Goal: Task Accomplishment & Management: Complete application form

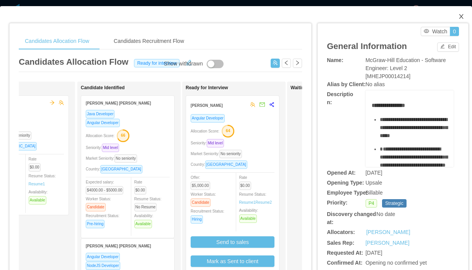
click at [461, 16] on icon "icon: close" at bounding box center [462, 16] width 6 height 6
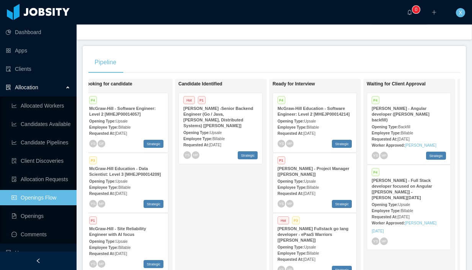
scroll to position [110, 0]
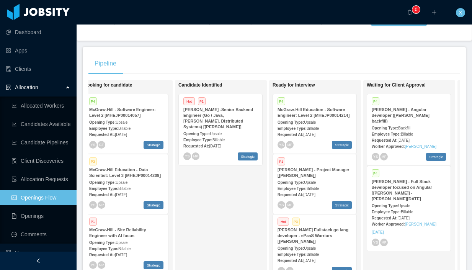
click at [387, 126] on strong "Opening Type:" at bounding box center [385, 128] width 26 height 4
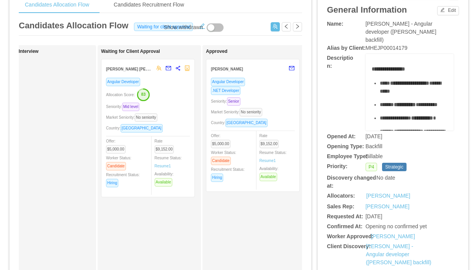
scroll to position [0, 246]
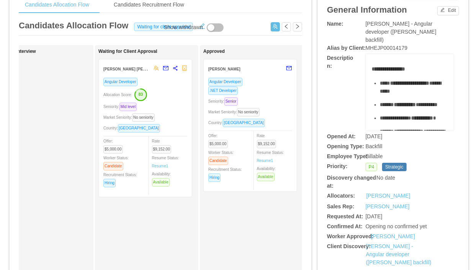
click at [258, 77] on div "[PERSON_NAME]" at bounding box center [250, 68] width 84 height 18
click at [269, 75] on div "[PERSON_NAME]" at bounding box center [245, 69] width 74 height 14
click at [269, 75] on div "[PERSON_NAME]" at bounding box center [250, 68] width 84 height 18
click at [272, 84] on div "Angular Developer" at bounding box center [250, 81] width 84 height 9
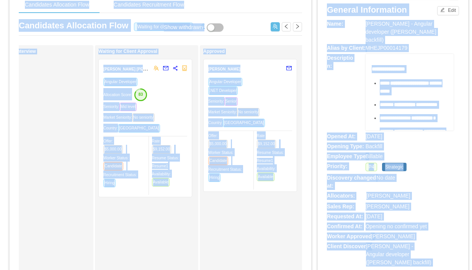
click at [272, 84] on div "Angular Developer" at bounding box center [250, 81] width 84 height 9
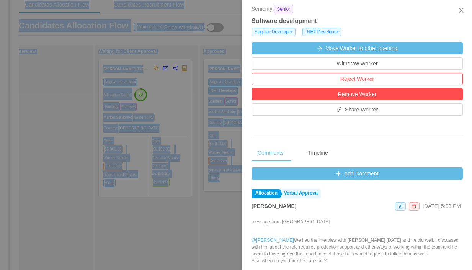
scroll to position [196, 0]
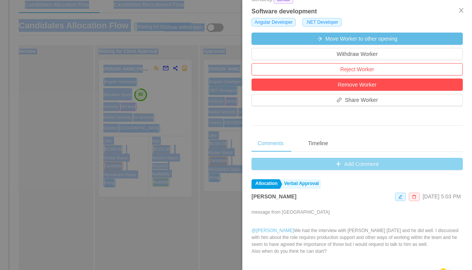
click at [338, 166] on button "Add Comment" at bounding box center [358, 164] width 212 height 12
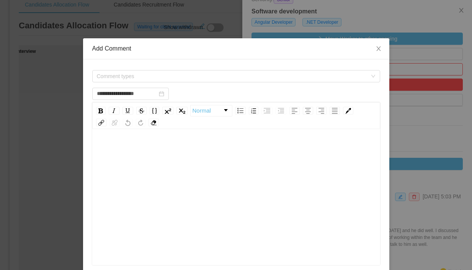
scroll to position [3, 0]
type input "**********"
click at [378, 50] on icon "icon: close" at bounding box center [379, 49] width 6 height 6
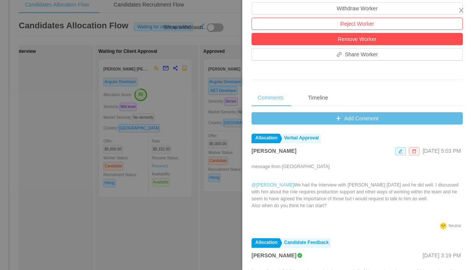
scroll to position [247, 0]
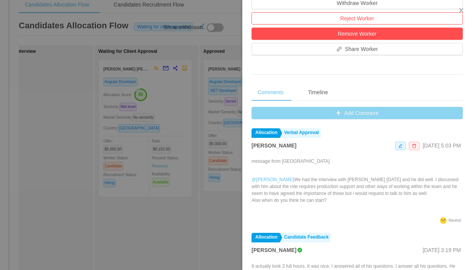
click at [331, 113] on button "Add Comment" at bounding box center [358, 113] width 212 height 12
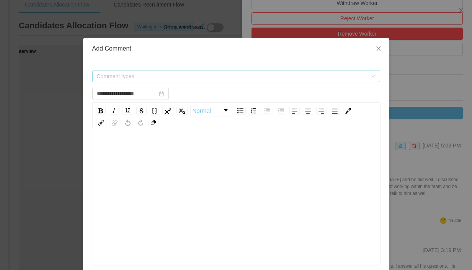
click at [149, 76] on span "Comment types" at bounding box center [232, 76] width 271 height 8
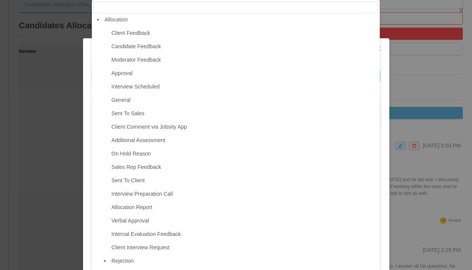
scroll to position [0, 0]
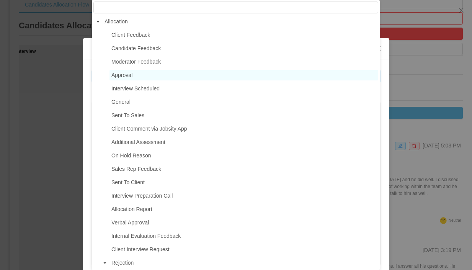
click at [134, 75] on span "Approval" at bounding box center [244, 75] width 269 height 10
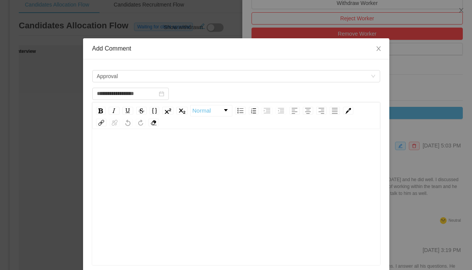
click at [134, 147] on div "rdw-editor" at bounding box center [236, 149] width 276 height 15
type input "**********"
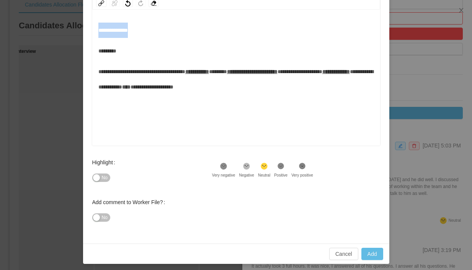
drag, startPoint x: 137, startPoint y: 16, endPoint x: 85, endPoint y: 16, distance: 52.1
click at [85, 16] on div "**********" at bounding box center [236, 92] width 307 height 304
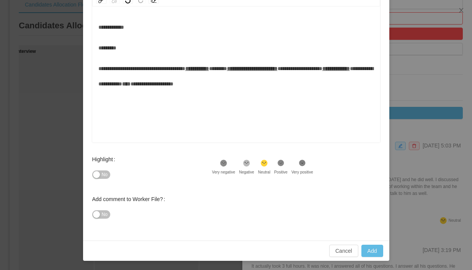
scroll to position [118, 0]
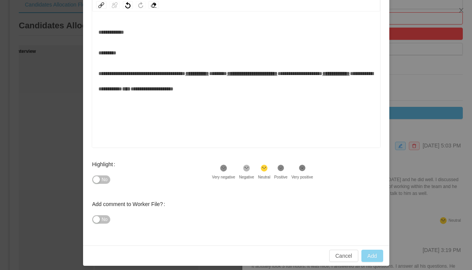
type input "**********"
click at [372, 257] on button "Add" at bounding box center [373, 256] width 22 height 12
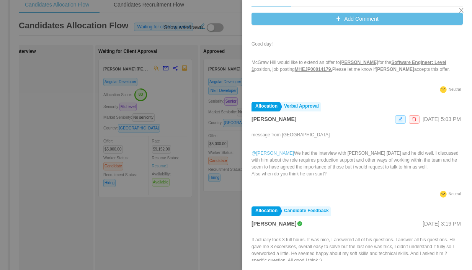
scroll to position [0, 0]
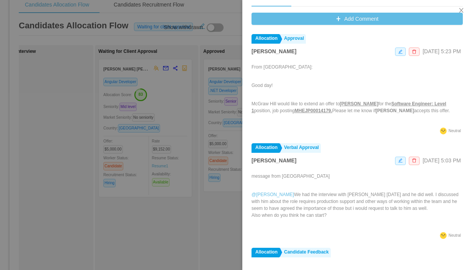
click at [233, 49] on div at bounding box center [236, 135] width 472 height 270
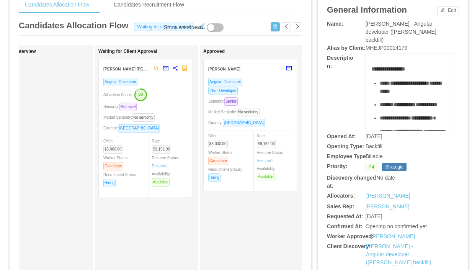
scroll to position [0, 0]
click at [165, 80] on div "Angular Developer" at bounding box center [145, 81] width 84 height 9
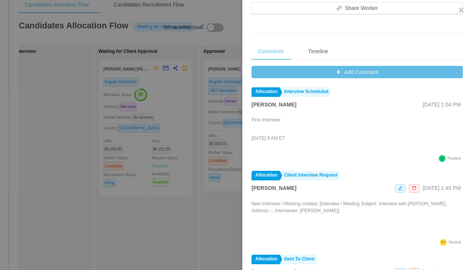
scroll to position [290, 0]
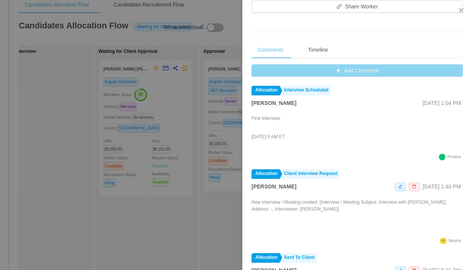
click at [348, 72] on button "Add Comment" at bounding box center [358, 70] width 212 height 12
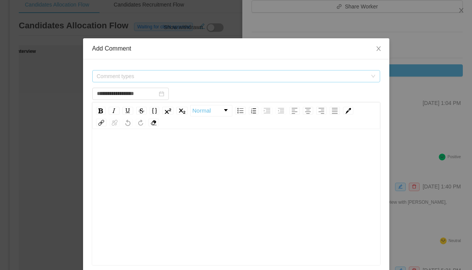
click at [174, 76] on span "Comment types" at bounding box center [232, 76] width 271 height 8
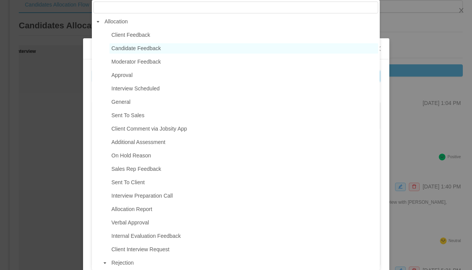
click at [168, 51] on span "Candidate Feedback" at bounding box center [244, 48] width 269 height 10
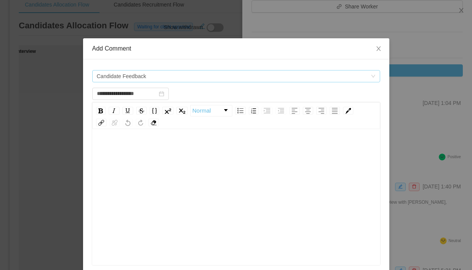
click at [161, 75] on span "Candidate Feedback" at bounding box center [234, 76] width 274 height 11
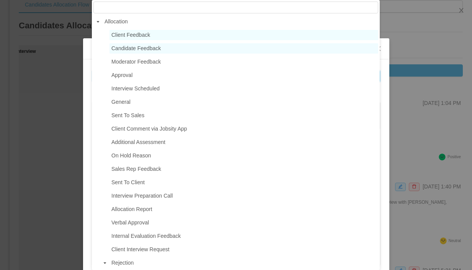
click at [165, 37] on span "Client Feedback" at bounding box center [244, 35] width 269 height 10
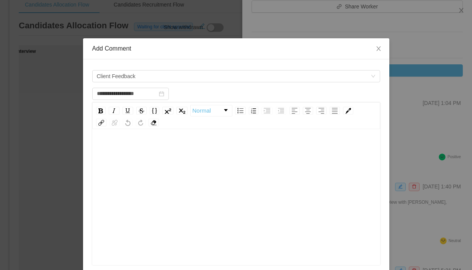
scroll to position [17, 0]
click at [149, 145] on div "rdw-editor" at bounding box center [236, 192] width 276 height 134
type input "**********"
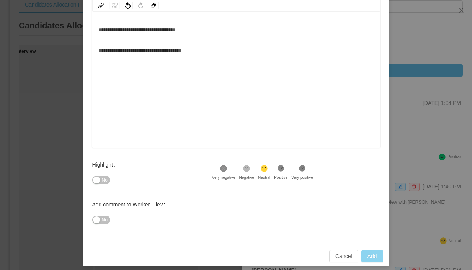
scroll to position [2, 0]
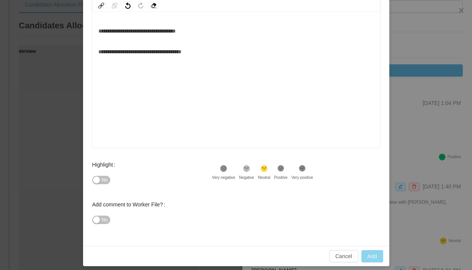
type input "**********"
click at [374, 254] on button "Add" at bounding box center [373, 256] width 22 height 12
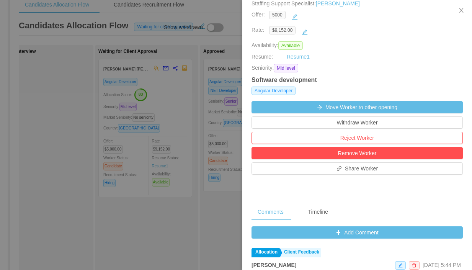
scroll to position [127, 0]
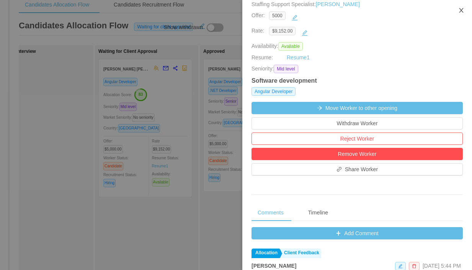
click at [463, 10] on icon "icon: close" at bounding box center [462, 10] width 6 height 6
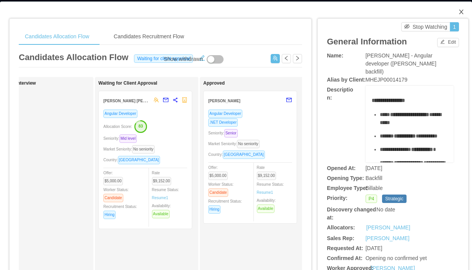
scroll to position [4, 0]
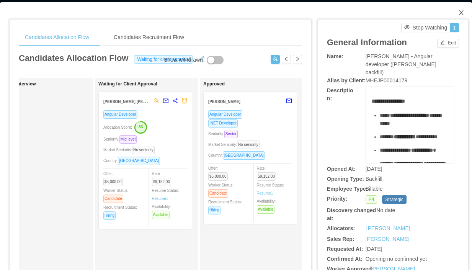
click at [463, 14] on icon "icon: close" at bounding box center [462, 13] width 6 height 6
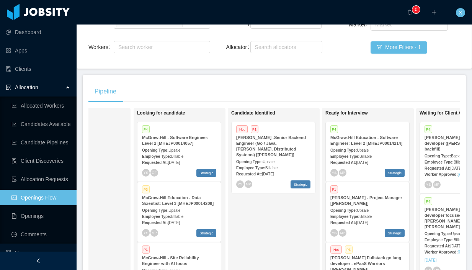
scroll to position [0, 54]
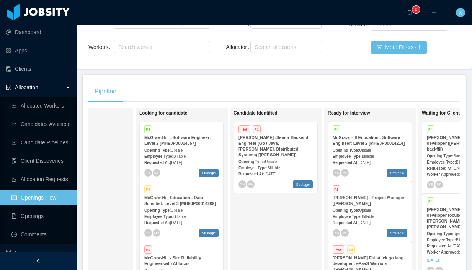
click at [385, 146] on div "McGraw-Hill Education - Software Engineer: Level 2 [MHEJP00014214]" at bounding box center [370, 140] width 74 height 11
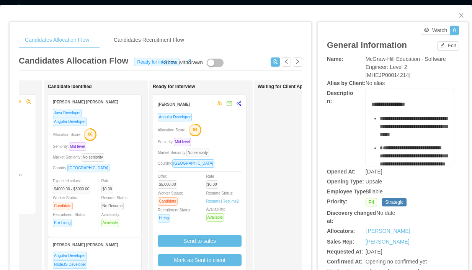
scroll to position [7, 0]
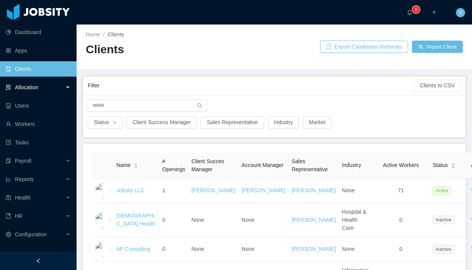
click at [29, 87] on span "Allocation" at bounding box center [26, 87] width 23 height 6
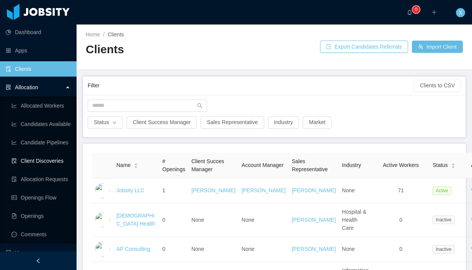
click at [47, 162] on link "Client Discoveries" at bounding box center [40, 160] width 59 height 15
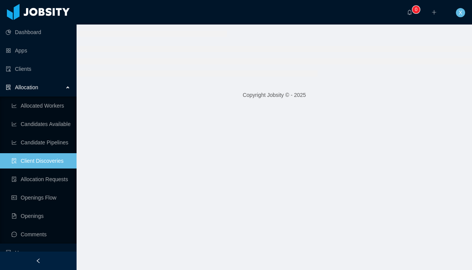
scroll to position [2, 0]
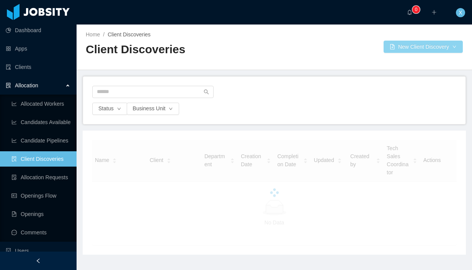
click at [392, 46] on button "New Client Discovery" at bounding box center [423, 47] width 79 height 12
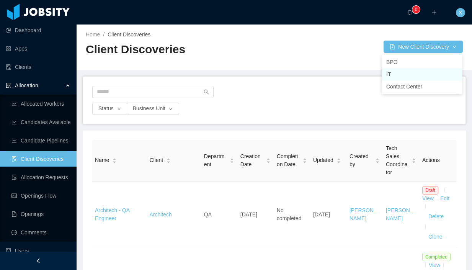
click at [393, 74] on li "IT" at bounding box center [422, 74] width 81 height 12
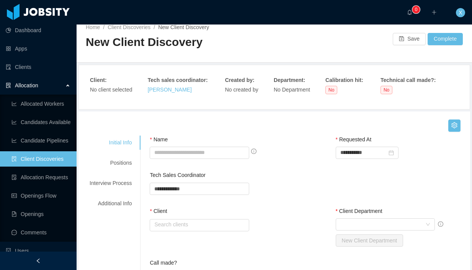
scroll to position [9, 0]
